Goal: Task Accomplishment & Management: Use online tool/utility

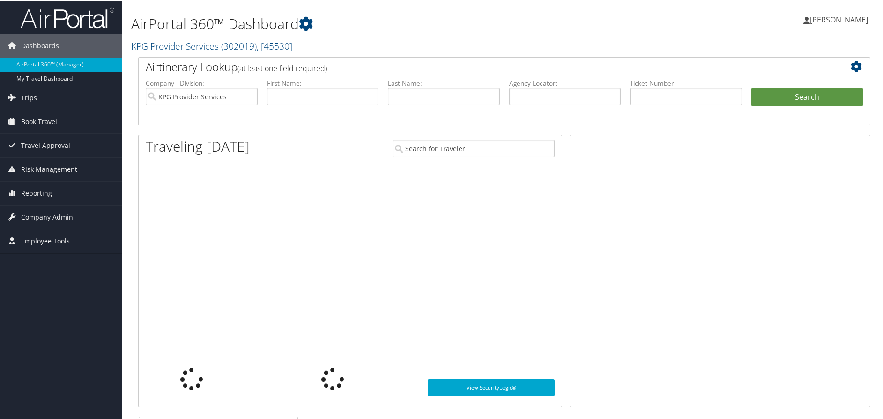
click at [37, 117] on span "Book Travel" at bounding box center [39, 120] width 36 height 23
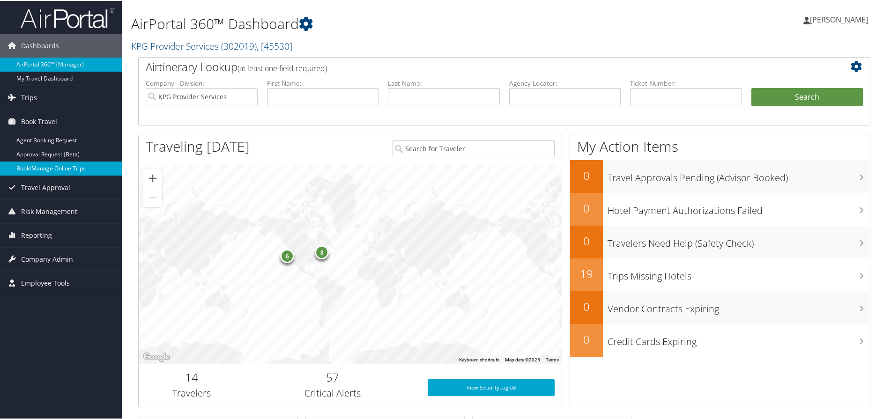
click at [63, 168] on link "Book/Manage Online Trips" at bounding box center [61, 168] width 122 height 14
